Goal: Task Accomplishment & Management: Use online tool/utility

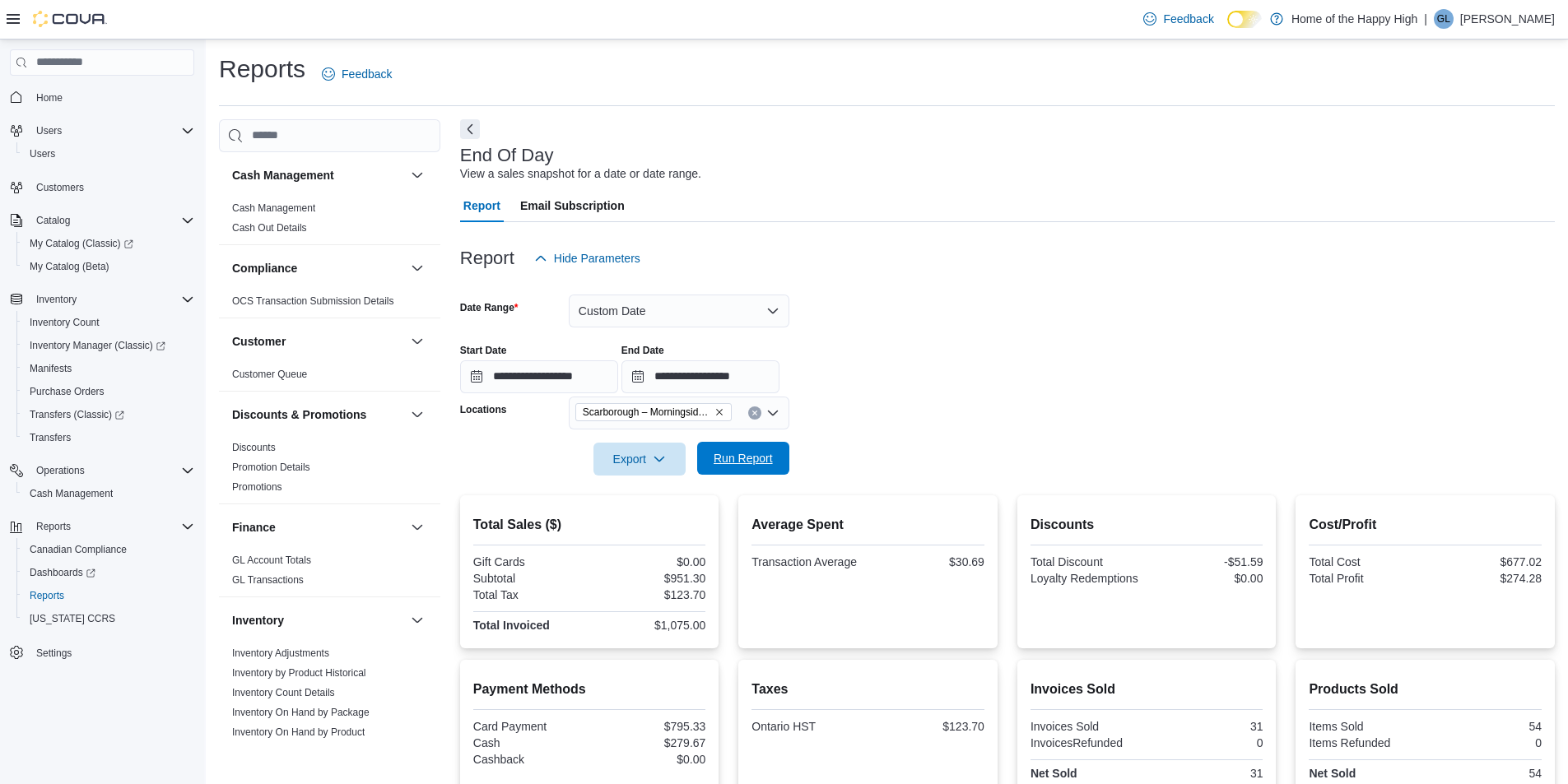
drag, startPoint x: 760, startPoint y: 471, endPoint x: 770, endPoint y: 457, distance: 17.2
click at [760, 469] on span "Run Report" at bounding box center [743, 458] width 72 height 33
click at [760, 446] on span "Run Report" at bounding box center [743, 458] width 72 height 33
click at [738, 375] on input "**********" at bounding box center [700, 377] width 158 height 33
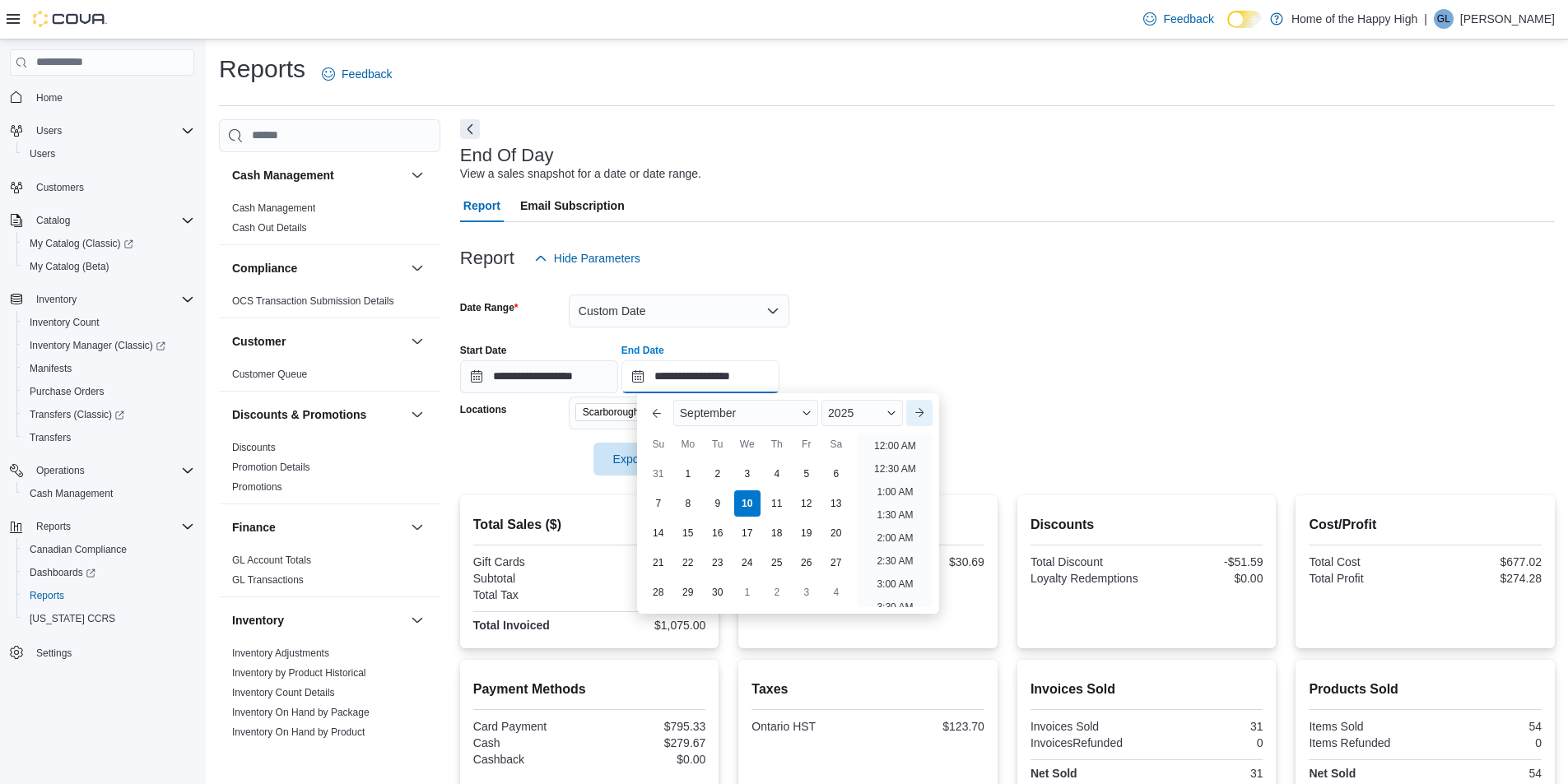
scroll to position [788, 0]
drag, startPoint x: 903, startPoint y: 441, endPoint x: 884, endPoint y: 437, distance: 19.4
click at [900, 440] on li "5:00 PM" at bounding box center [894, 440] width 50 height 20
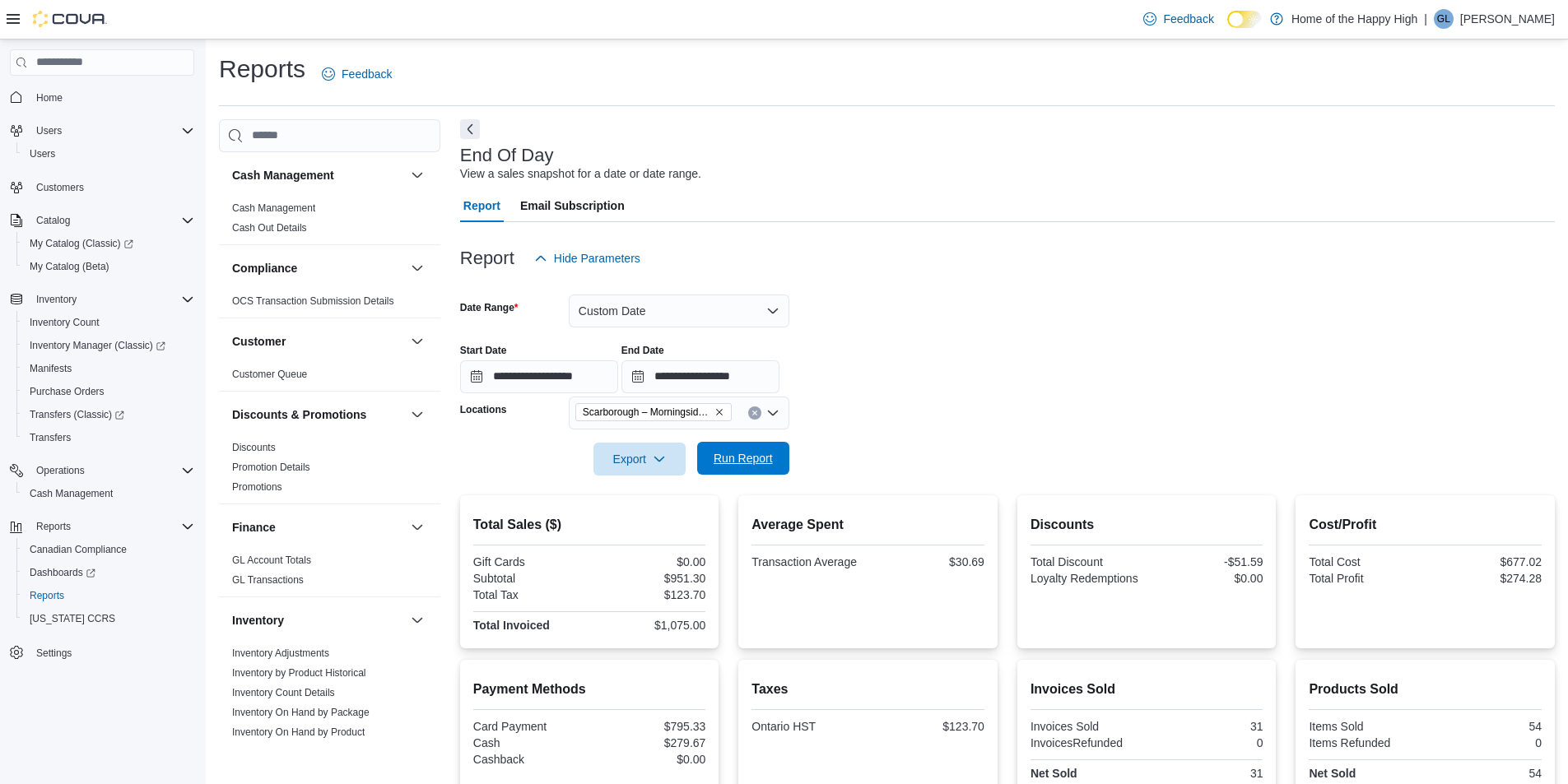
click at [732, 448] on span "Run Report" at bounding box center [743, 458] width 72 height 33
click at [770, 382] on input "**********" at bounding box center [700, 377] width 158 height 33
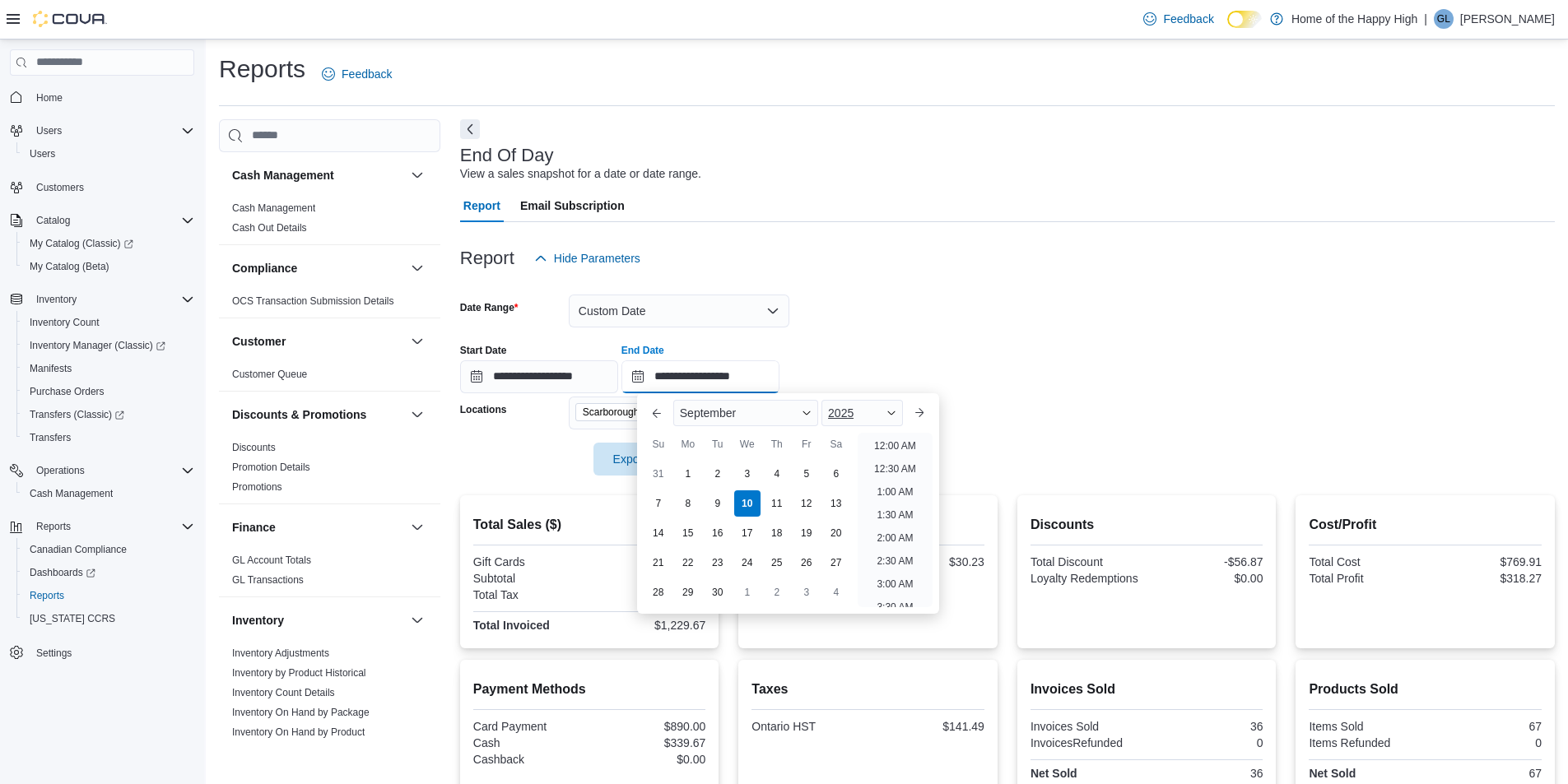
scroll to position [834, 0]
click at [900, 434] on li "6:00 PM" at bounding box center [894, 440] width 50 height 20
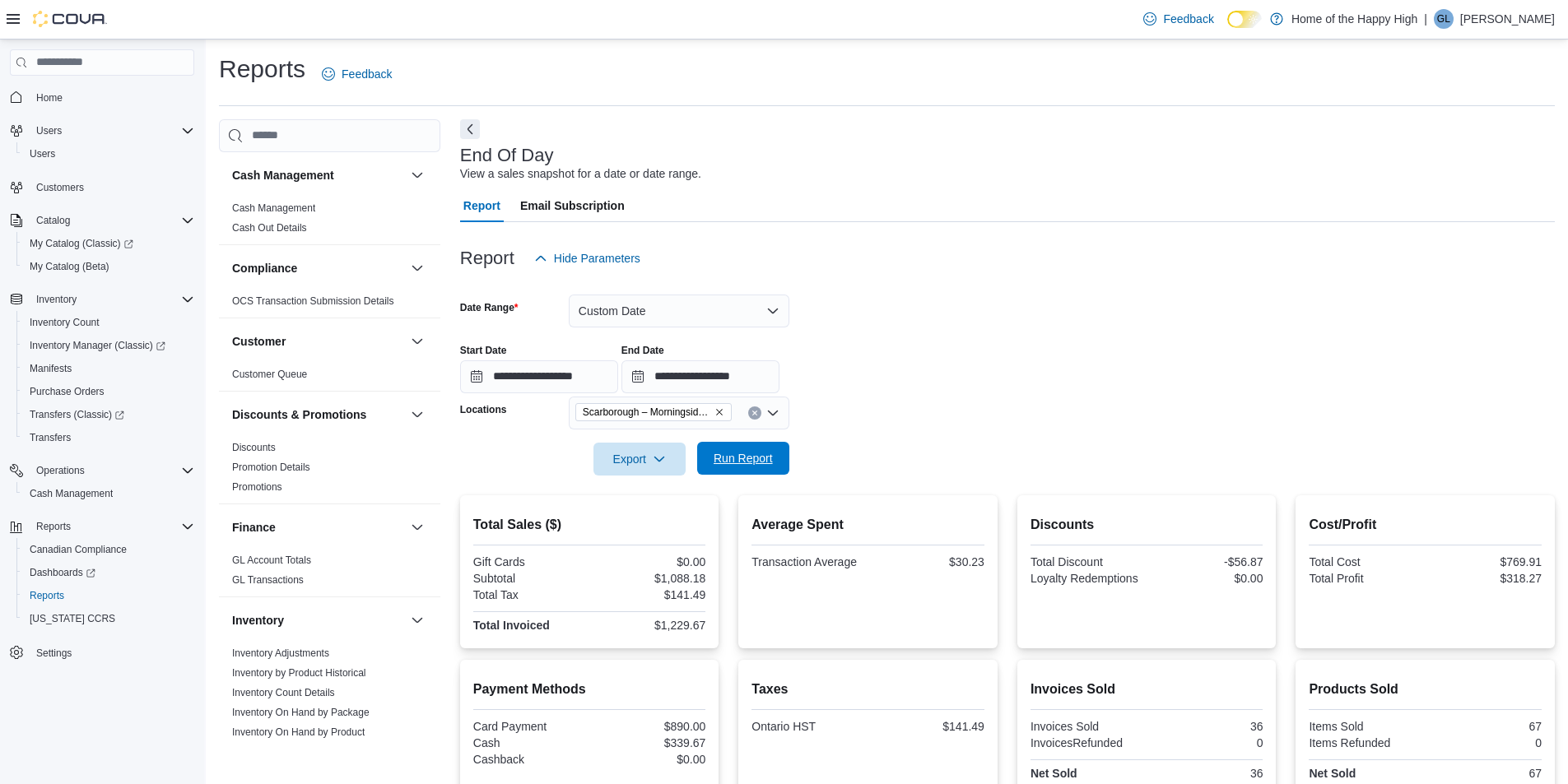
click at [729, 463] on span "Run Report" at bounding box center [742, 458] width 60 height 17
click at [763, 380] on input "**********" at bounding box center [700, 377] width 158 height 33
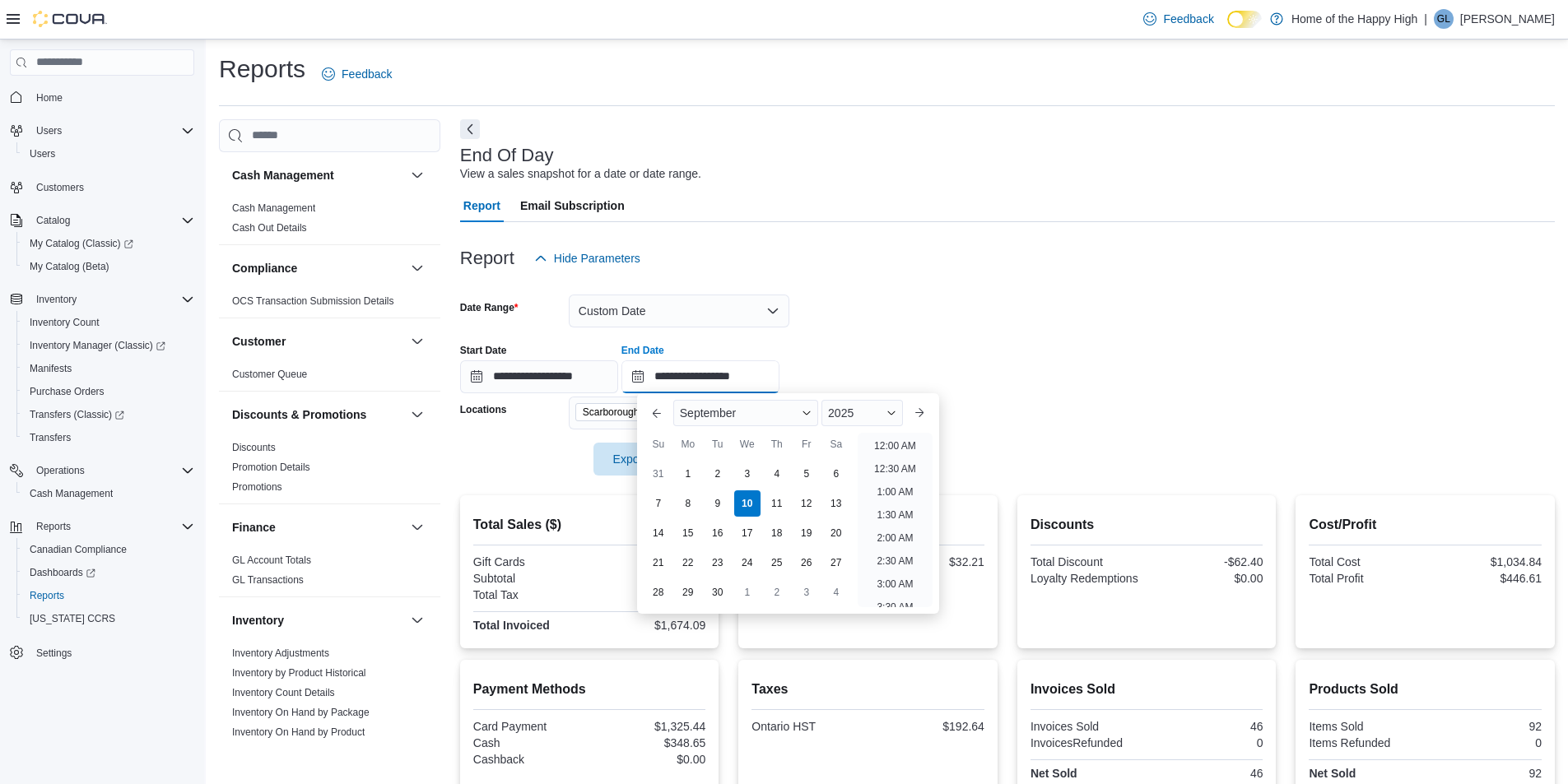
scroll to position [880, 0]
click at [906, 443] on li "7:00 PM" at bounding box center [894, 440] width 50 height 20
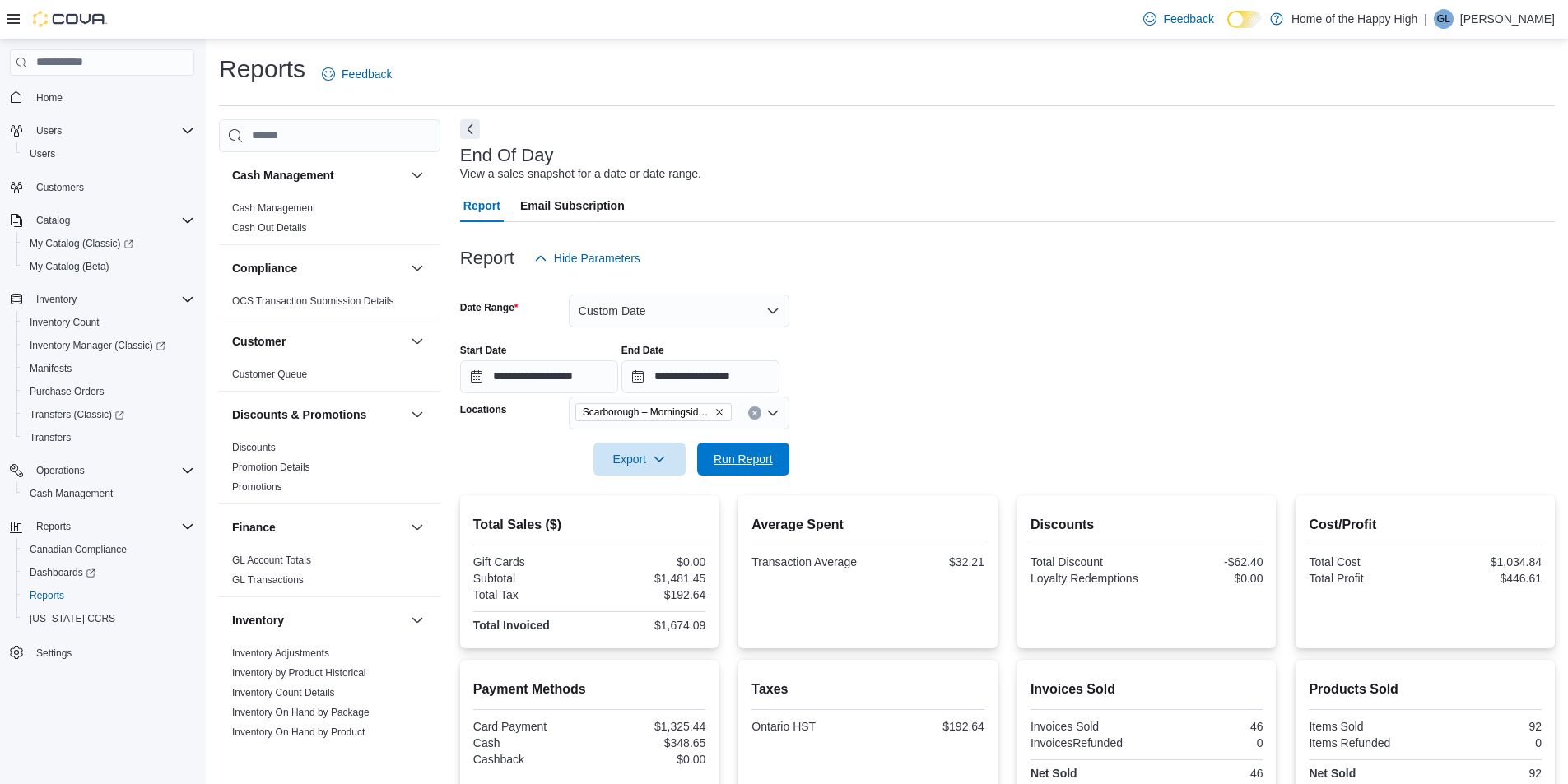
drag, startPoint x: 743, startPoint y: 456, endPoint x: 876, endPoint y: 429, distance: 135.7
click at [743, 456] on span "Run Report" at bounding box center [742, 459] width 60 height 17
click at [747, 370] on input "**********" at bounding box center [700, 377] width 158 height 33
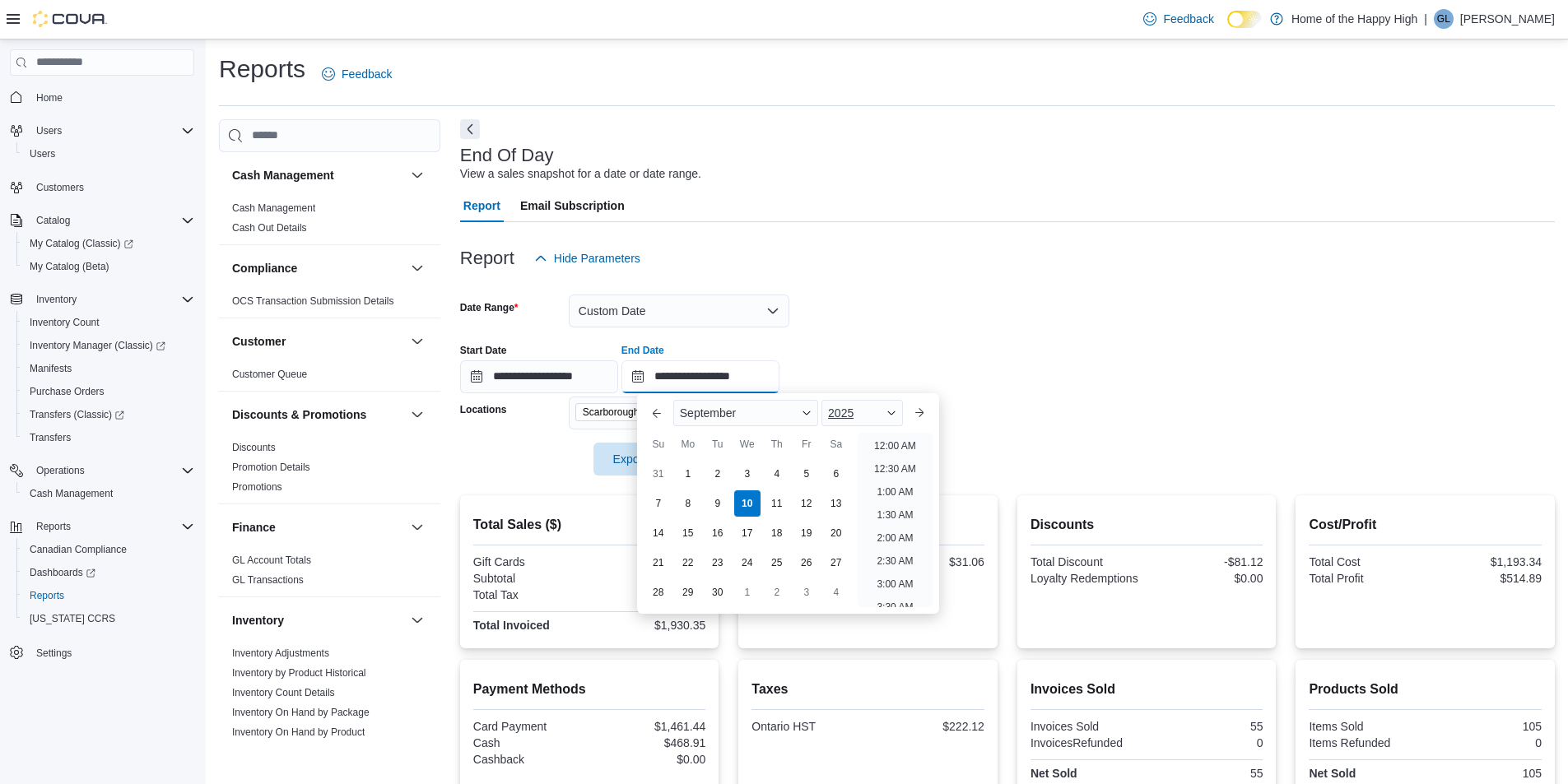
scroll to position [926, 0]
drag, startPoint x: 891, startPoint y: 444, endPoint x: 840, endPoint y: 447, distance: 51.1
click at [891, 445] on li "8:00 PM" at bounding box center [894, 440] width 50 height 20
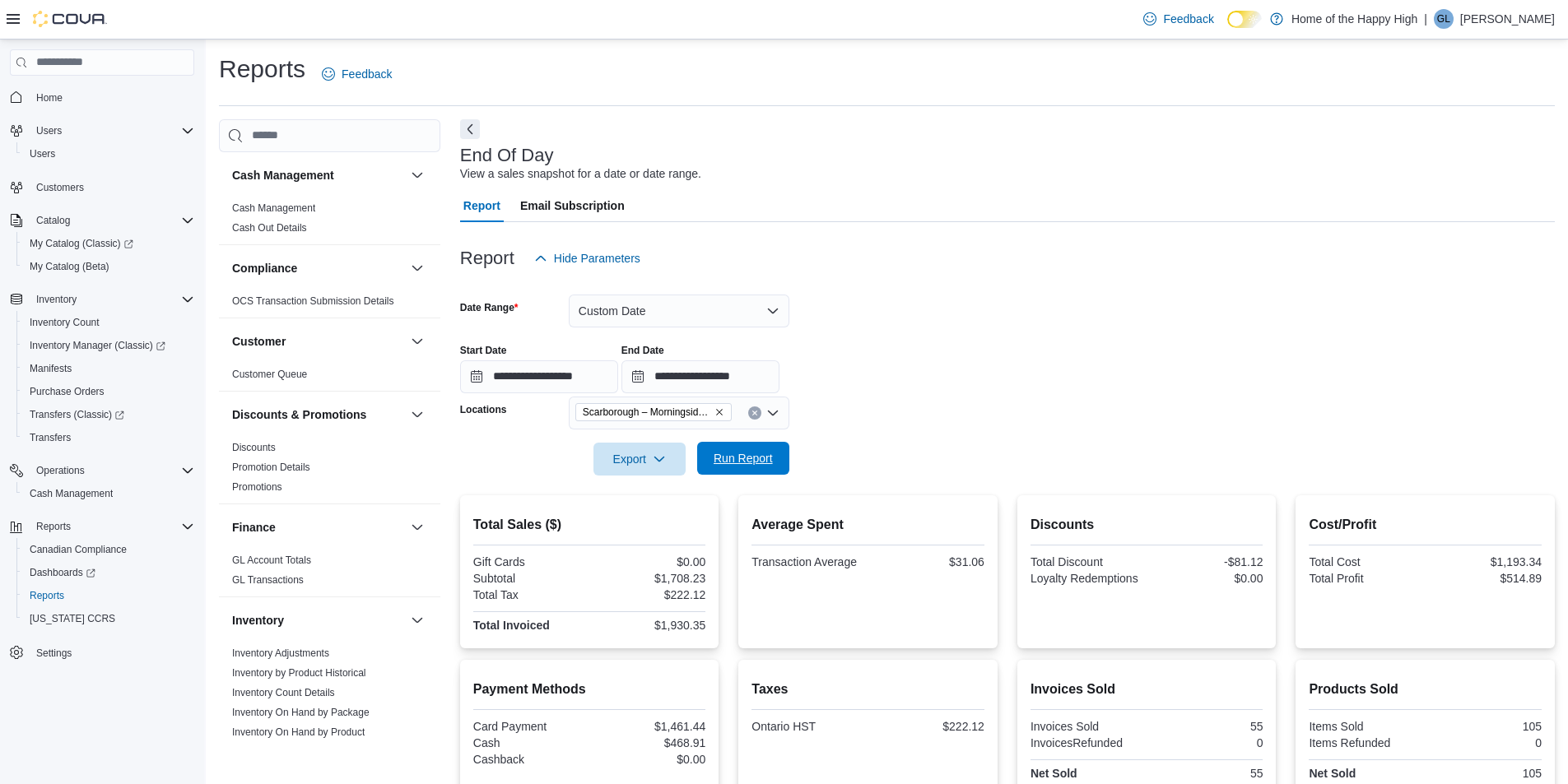
click at [749, 457] on span "Run Report" at bounding box center [742, 458] width 60 height 17
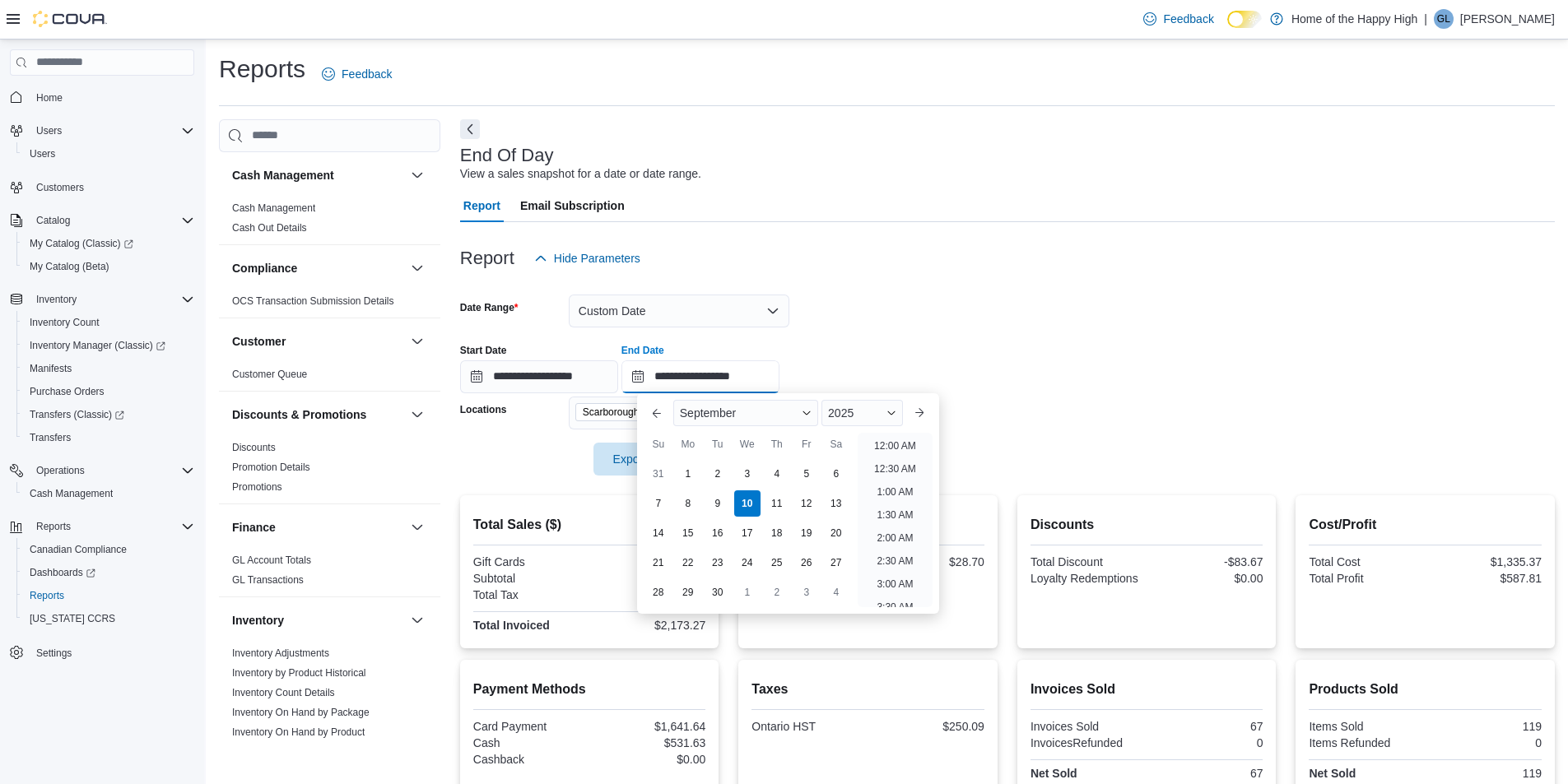
drag, startPoint x: 772, startPoint y: 378, endPoint x: 803, endPoint y: 369, distance: 32.3
click at [771, 377] on input "**********" at bounding box center [700, 377] width 158 height 33
drag, startPoint x: 885, startPoint y: 485, endPoint x: 847, endPoint y: 475, distance: 39.3
click at [885, 486] on li "9:00 PM" at bounding box center [894, 478] width 50 height 20
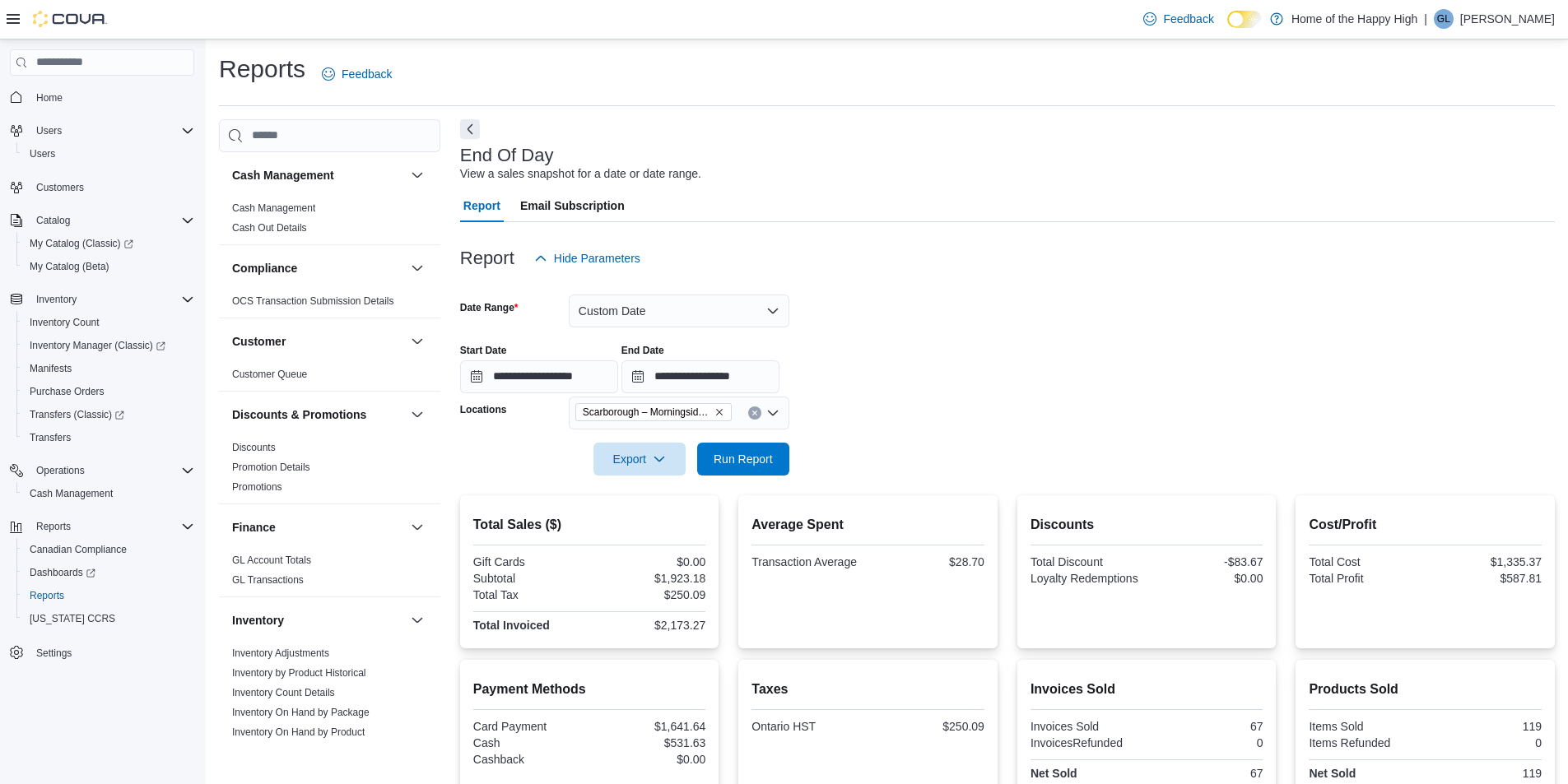
click at [750, 434] on div at bounding box center [1007, 435] width 1094 height 13
drag, startPoint x: 753, startPoint y: 456, endPoint x: 867, endPoint y: 404, distance: 125.3
click at [753, 458] on span "Run Report" at bounding box center [742, 459] width 60 height 17
drag, startPoint x: 760, startPoint y: 385, endPoint x: 799, endPoint y: 392, distance: 39.6
click at [764, 385] on input "**********" at bounding box center [700, 377] width 158 height 33
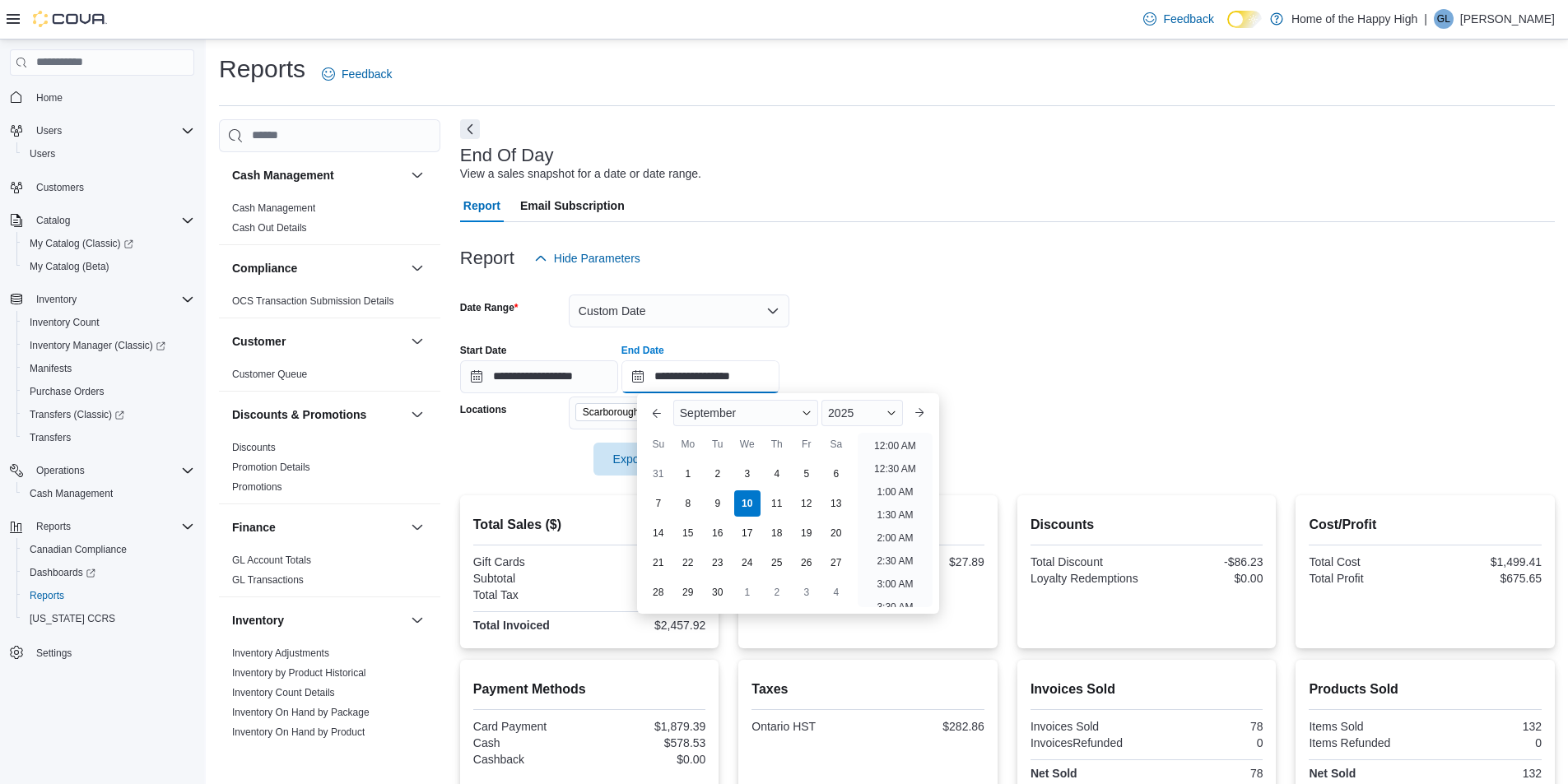
scroll to position [934, 0]
drag, startPoint x: 902, startPoint y: 528, endPoint x: 766, endPoint y: 490, distance: 141.2
click at [899, 525] on li "10:00 PM" at bounding box center [895, 524] width 55 height 20
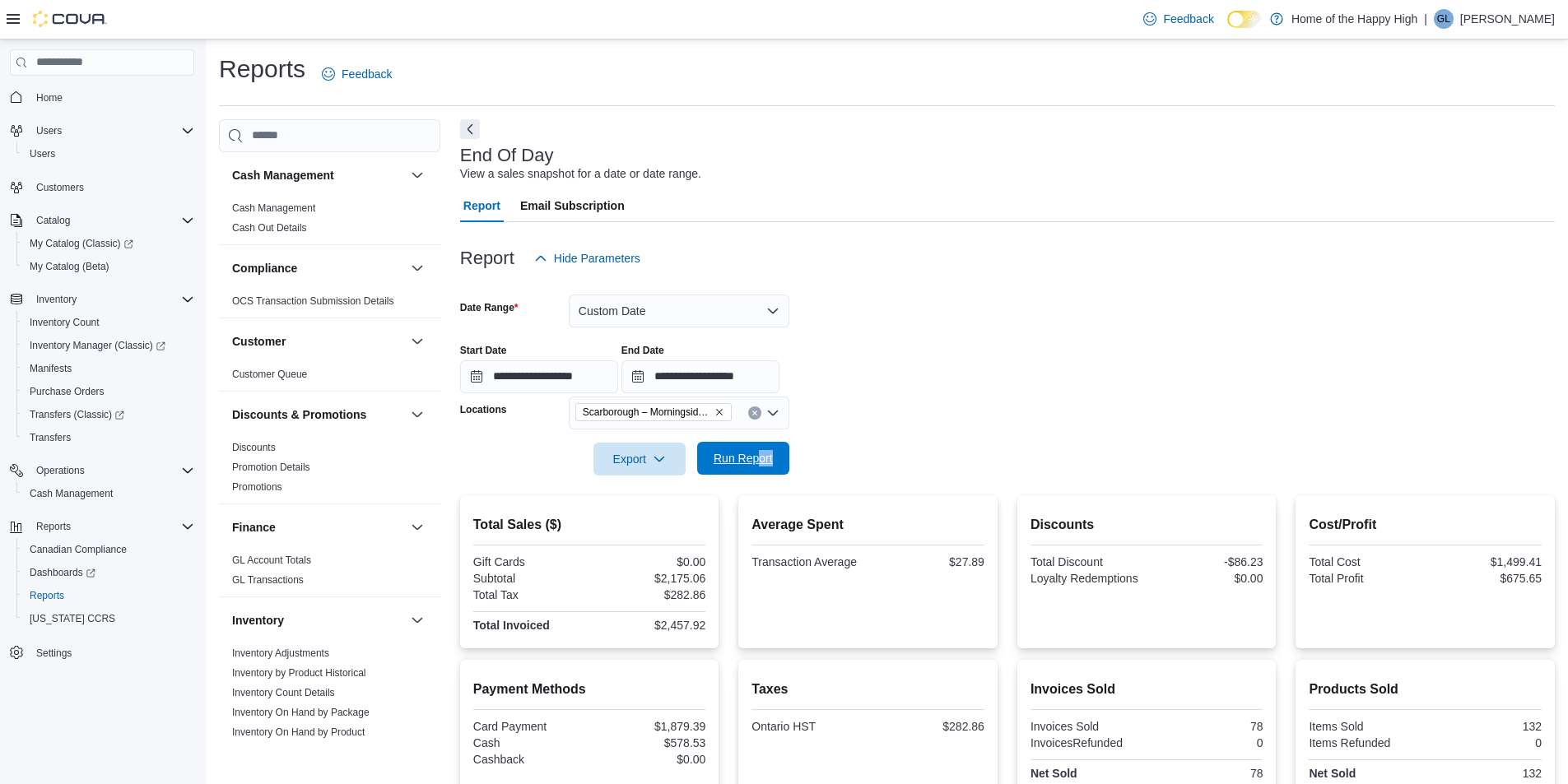
drag, startPoint x: 759, startPoint y: 481, endPoint x: 756, endPoint y: 468, distance: 13.3
click at [756, 468] on div "**********" at bounding box center [1007, 604] width 1094 height 765
click at [743, 453] on span "Run Report" at bounding box center [742, 458] width 60 height 17
drag, startPoint x: 795, startPoint y: 337, endPoint x: 796, endPoint y: 348, distance: 11.0
click at [798, 342] on div "**********" at bounding box center [1007, 362] width 1094 height 62
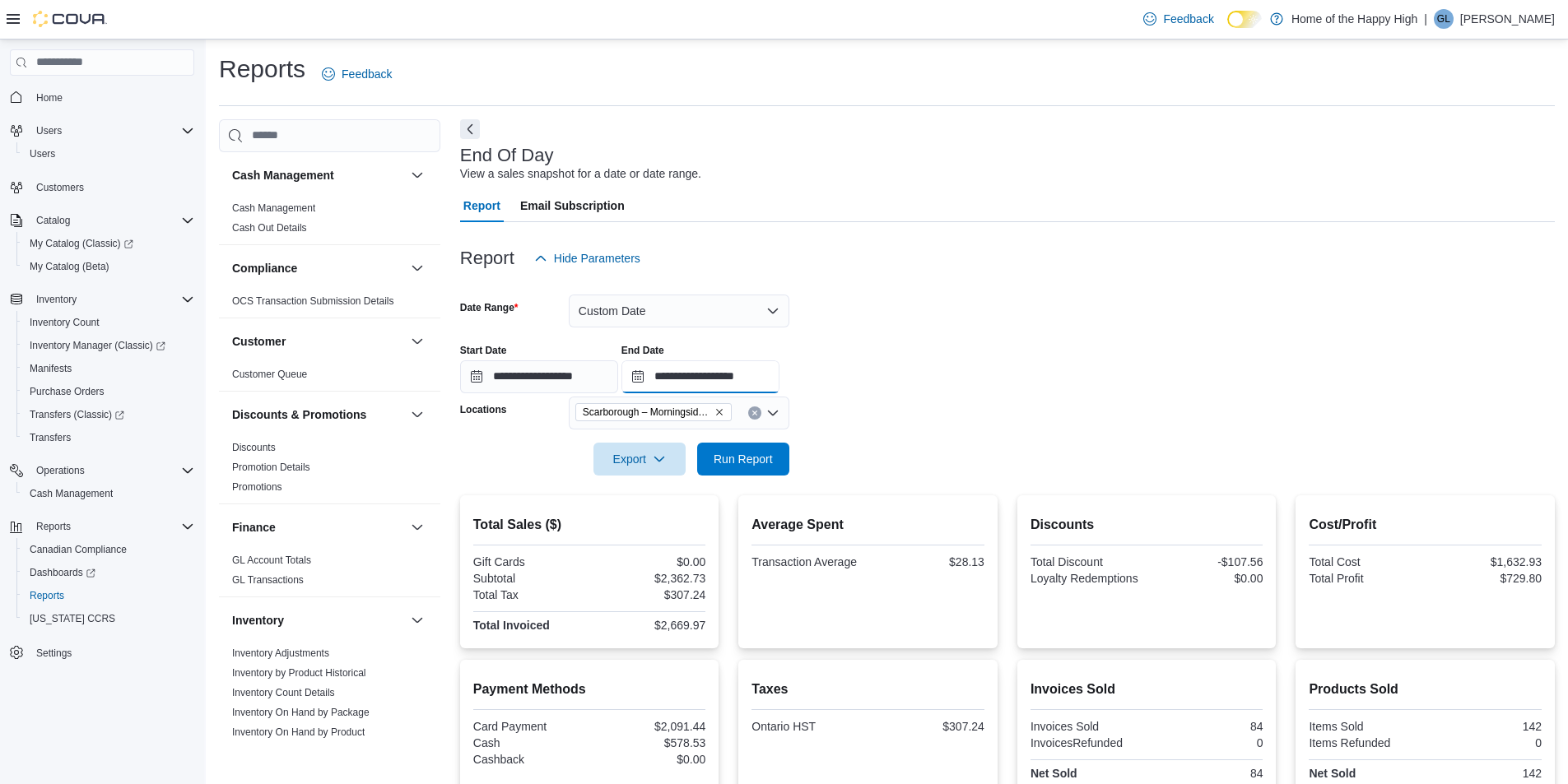
click at [780, 374] on input "**********" at bounding box center [700, 377] width 158 height 33
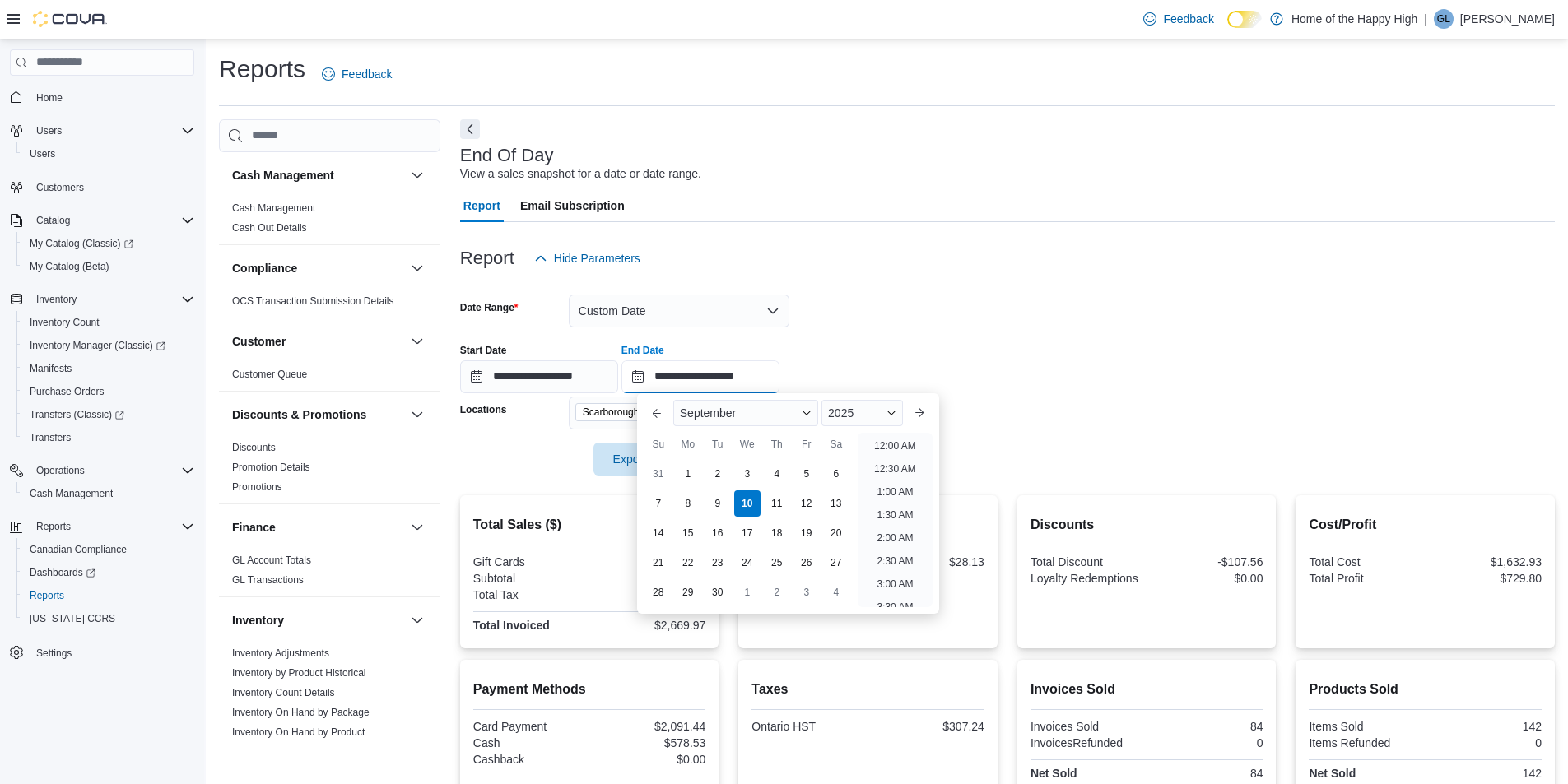
scroll to position [934, 0]
click at [892, 565] on li "11:00 PM" at bounding box center [895, 570] width 55 height 20
type input "**********"
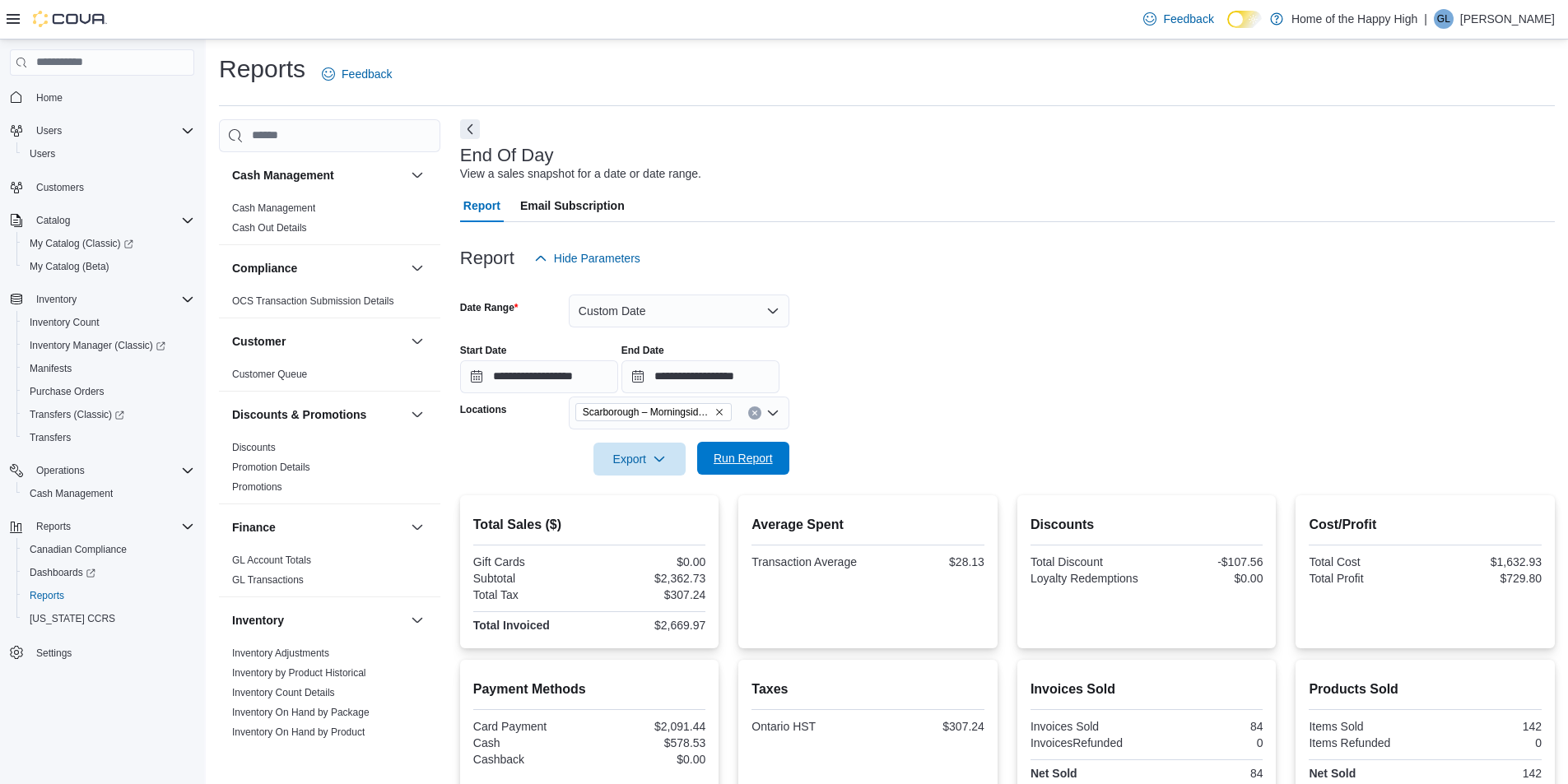
drag, startPoint x: 734, startPoint y: 451, endPoint x: 750, endPoint y: 449, distance: 16.1
click at [735, 448] on span "Run Report" at bounding box center [743, 458] width 72 height 33
click at [769, 472] on span "Run Report" at bounding box center [743, 458] width 72 height 33
click at [692, 320] on button "Custom Date" at bounding box center [679, 311] width 221 height 33
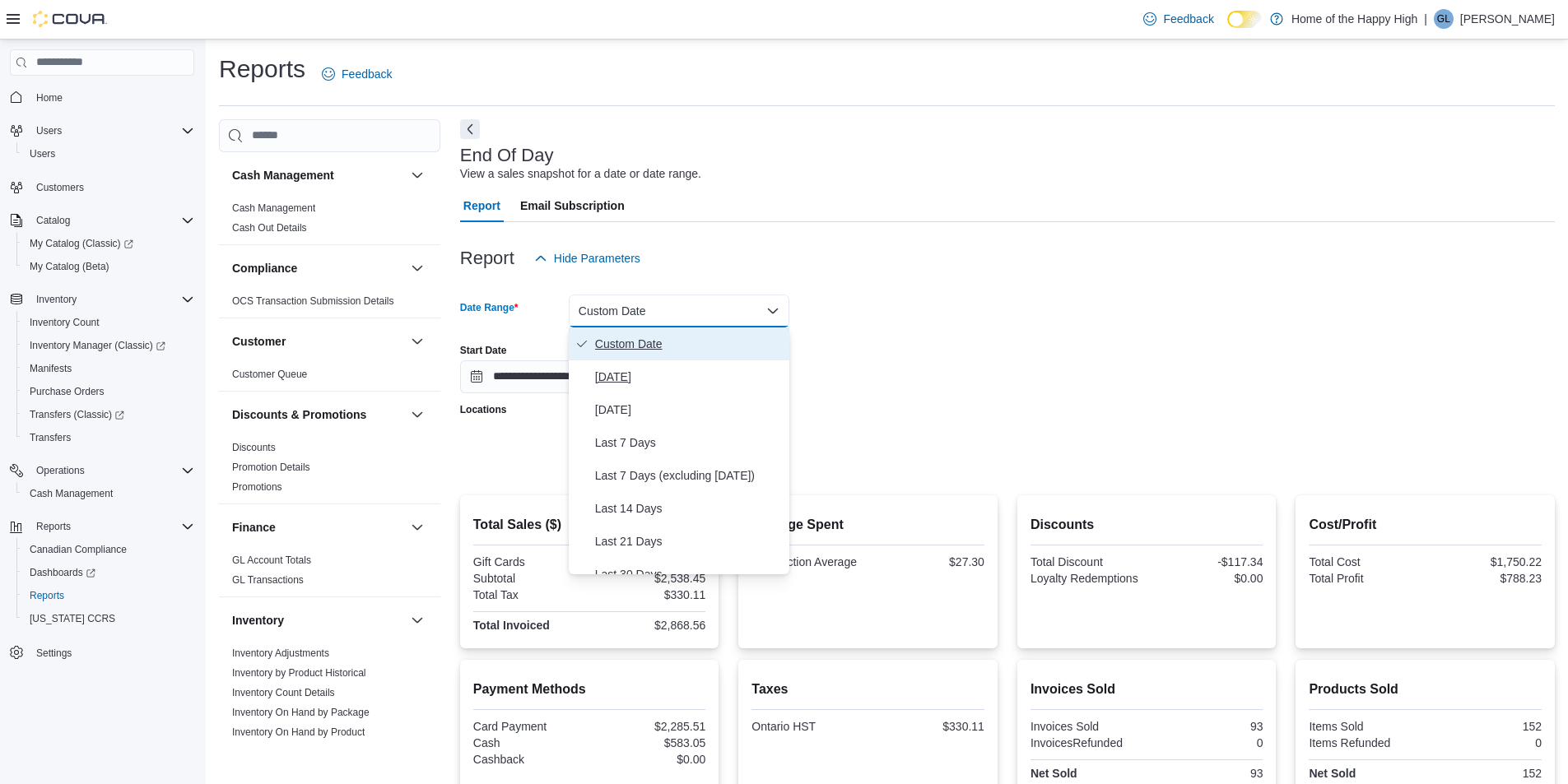
click at [674, 359] on div "Custom Date [DATE] [DATE] Last 7 Days Last 7 Days (excluding [DATE]) Last 14 Da…" at bounding box center [679, 450] width 221 height 247
click at [677, 368] on span "[DATE]" at bounding box center [689, 377] width 188 height 20
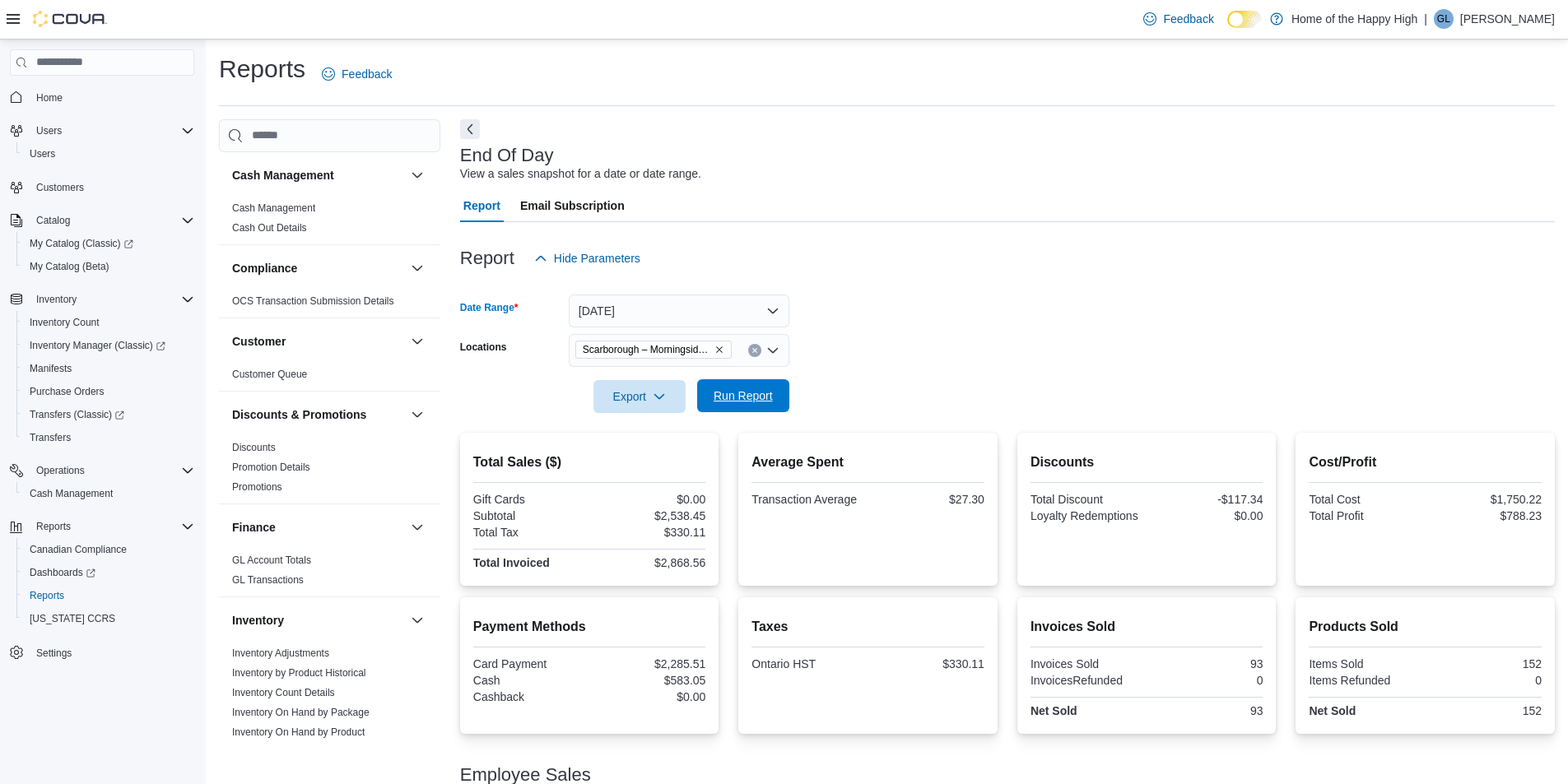
click at [729, 393] on span "Run Report" at bounding box center [742, 395] width 60 height 17
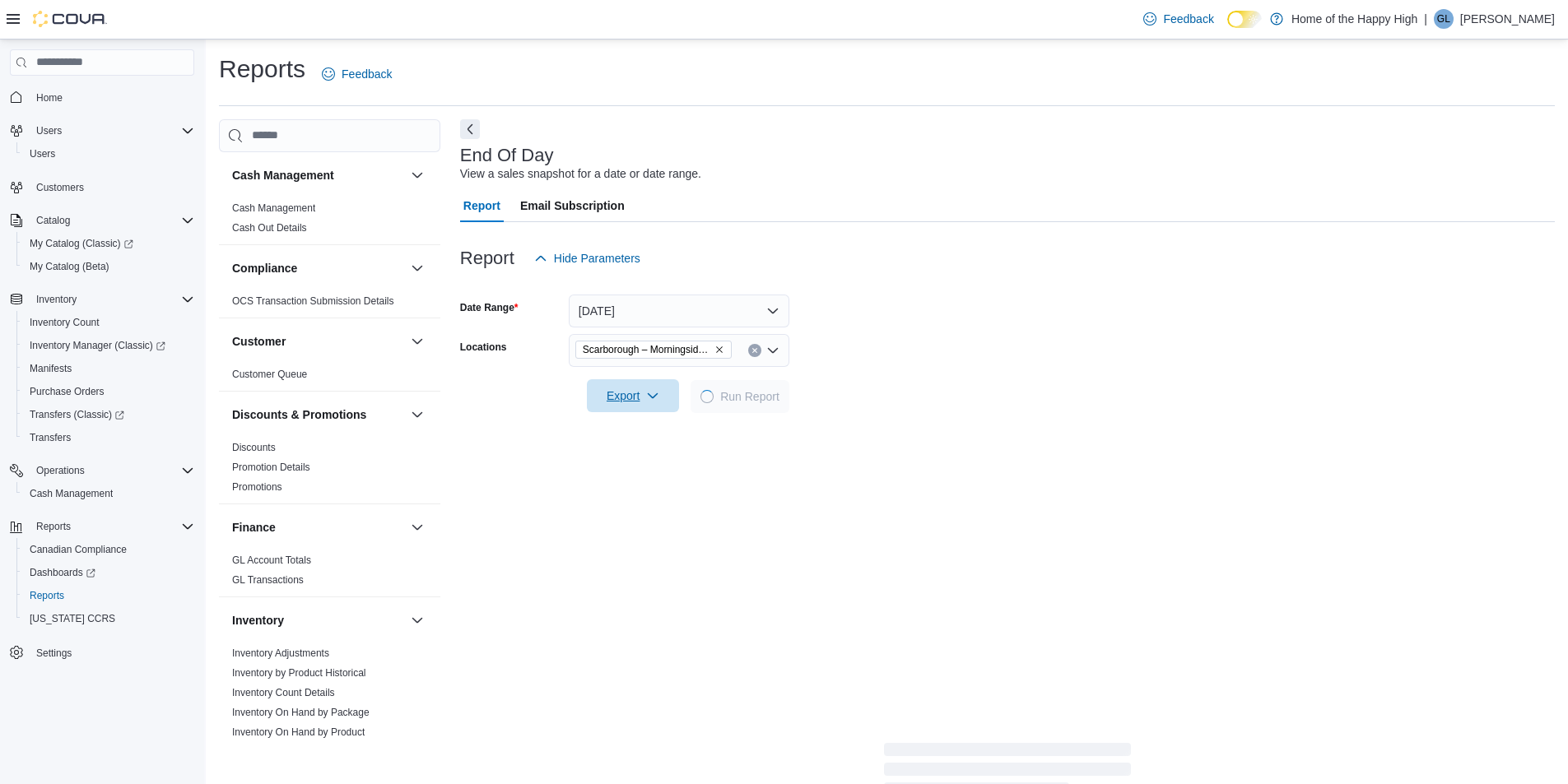
drag, startPoint x: 594, startPoint y: 394, endPoint x: 609, endPoint y: 404, distance: 18.0
click at [600, 399] on button "Export" at bounding box center [633, 395] width 92 height 33
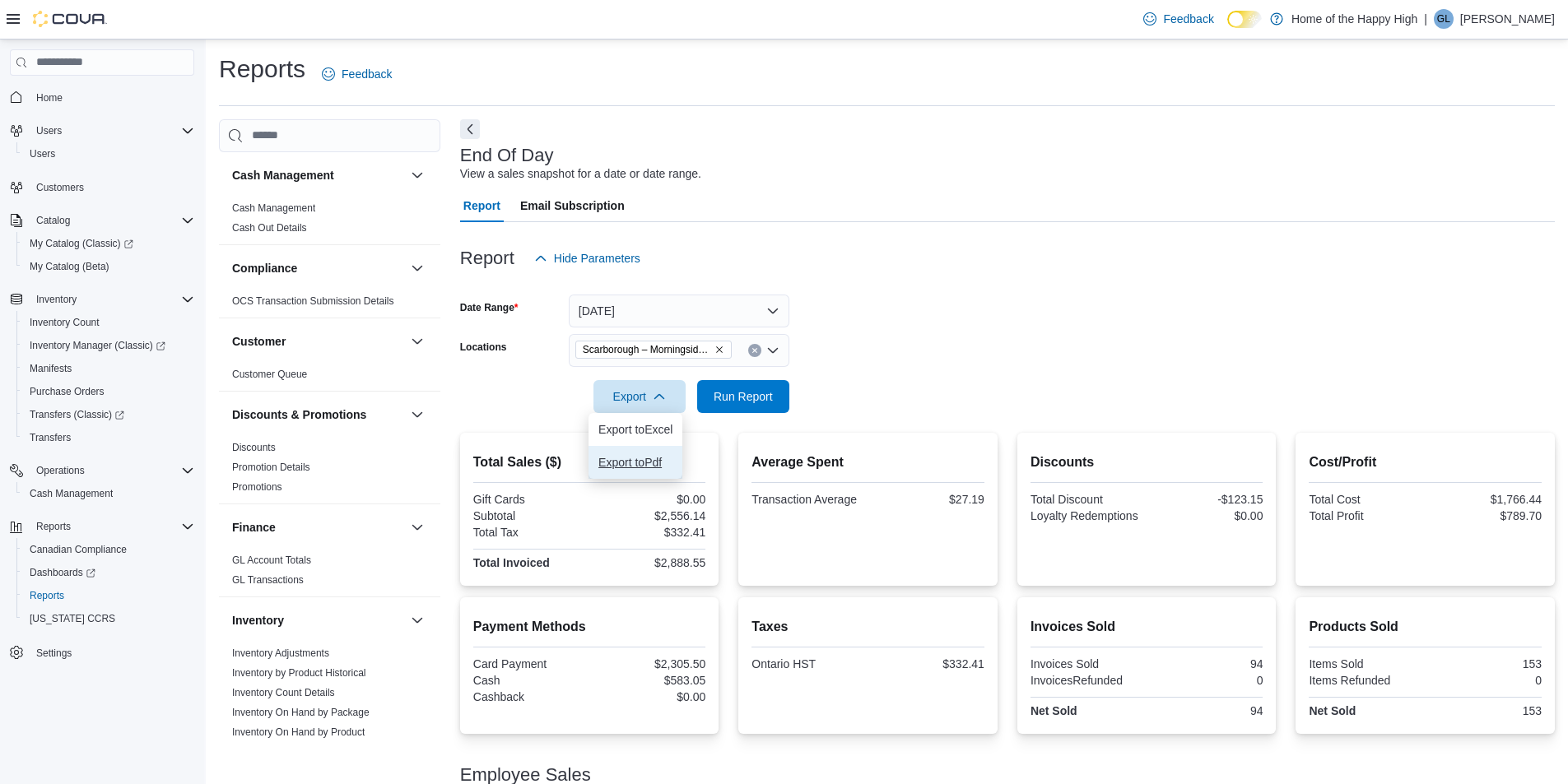
click at [649, 462] on span "Export to Pdf" at bounding box center [635, 462] width 74 height 13
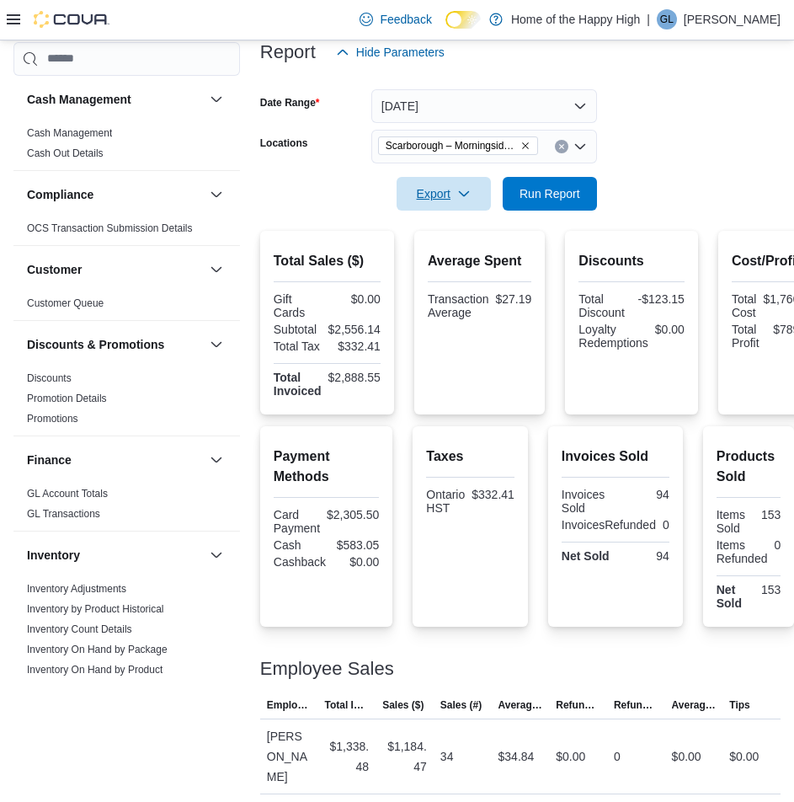
scroll to position [307, 0]
